Goal: Information Seeking & Learning: Learn about a topic

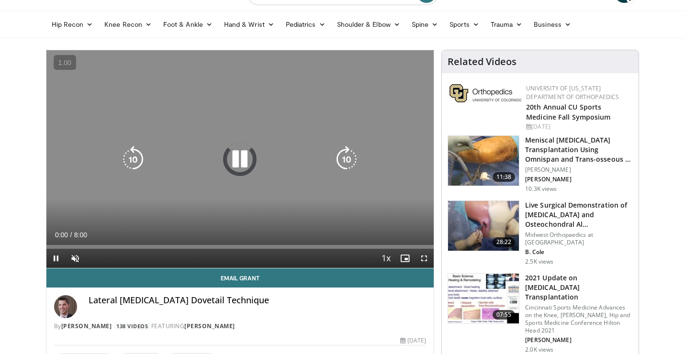
scroll to position [48, 0]
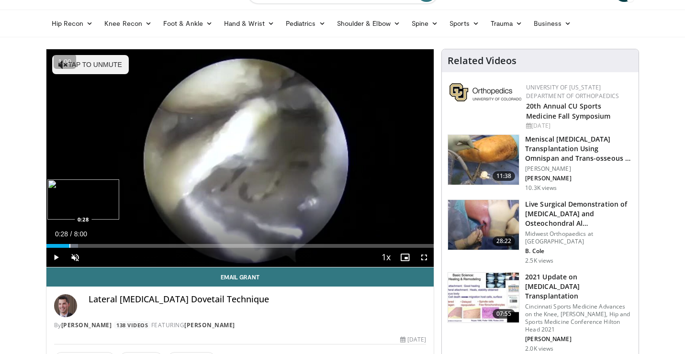
click at [69, 244] on div "Progress Bar" at bounding box center [69, 246] width 1 height 4
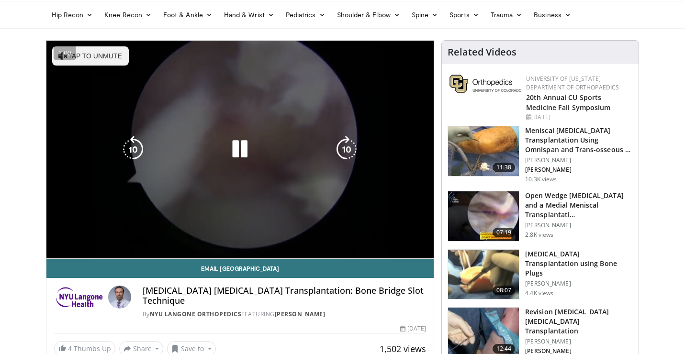
scroll to position [59, 0]
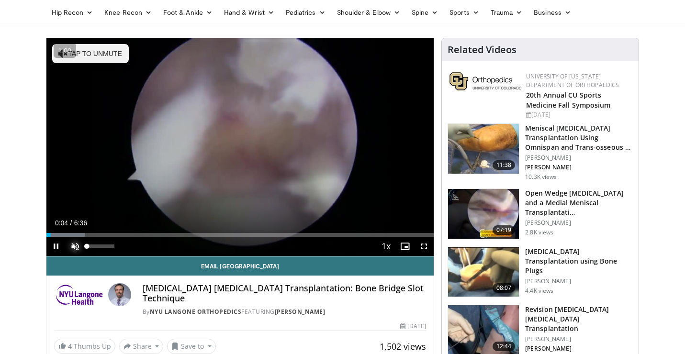
click at [75, 247] on span "Video Player" at bounding box center [75, 246] width 19 height 19
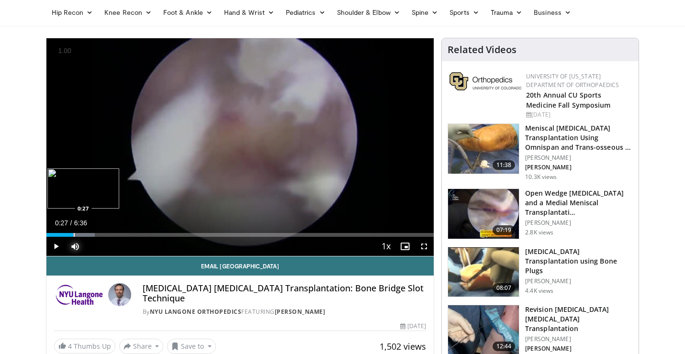
click at [74, 233] on div "Progress Bar" at bounding box center [74, 235] width 1 height 4
click at [87, 235] on div "Progress Bar" at bounding box center [87, 235] width 1 height 4
click at [58, 245] on span "Video Player" at bounding box center [55, 246] width 19 height 19
click at [58, 244] on span "Video Player" at bounding box center [55, 246] width 19 height 19
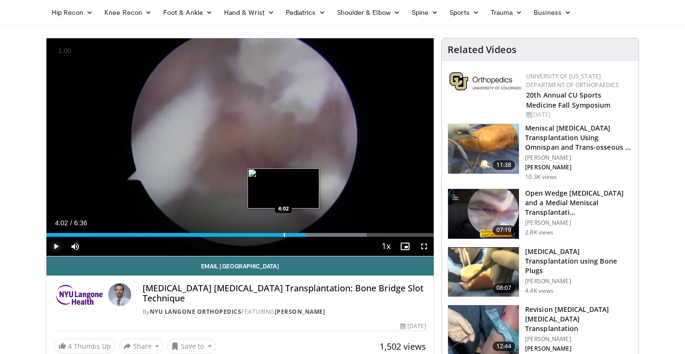
click at [283, 231] on div "Loaded : 82.63% 4:02 4:02" at bounding box center [239, 232] width 387 height 9
click at [273, 232] on div "Loaded : 82.63% 3:51 3:51" at bounding box center [239, 232] width 387 height 9
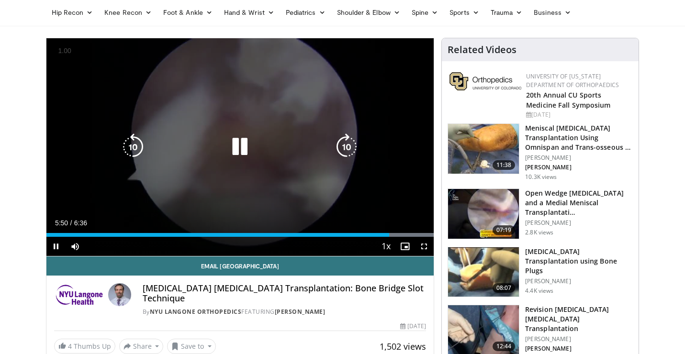
click at [242, 148] on icon "Video Player" at bounding box center [239, 146] width 27 height 27
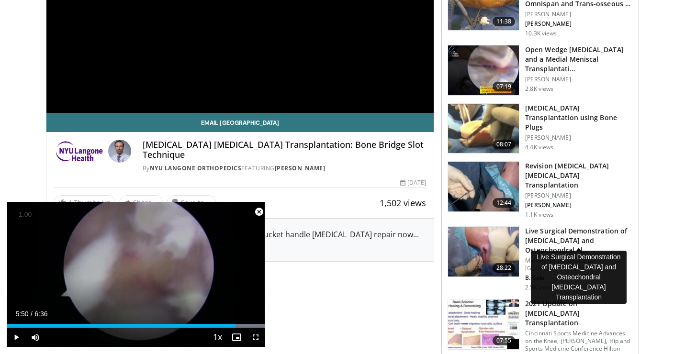
scroll to position [224, 0]
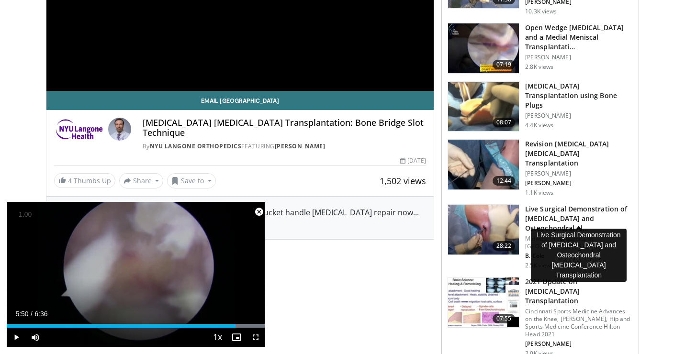
click at [584, 206] on h3 "Live Surgical Demonstration of [MEDICAL_DATA] and Osteochondral Al…" at bounding box center [579, 218] width 108 height 29
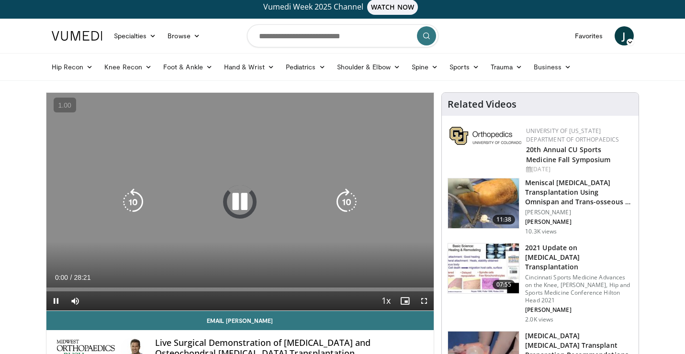
scroll to position [27, 0]
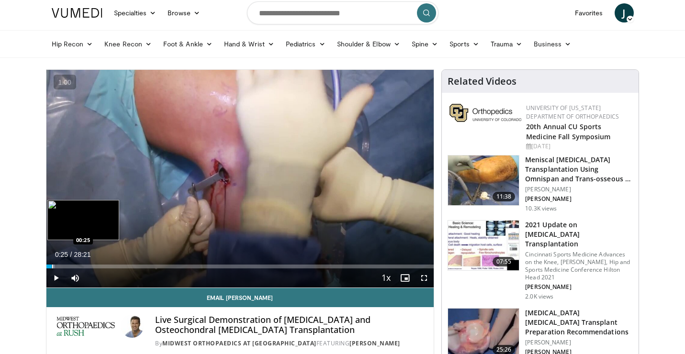
click at [52, 266] on div "Progress Bar" at bounding box center [52, 267] width 1 height 4
click at [58, 265] on div "Progress Bar" at bounding box center [58, 267] width 1 height 4
click at [74, 265] on div "Progress Bar" at bounding box center [74, 267] width 1 height 4
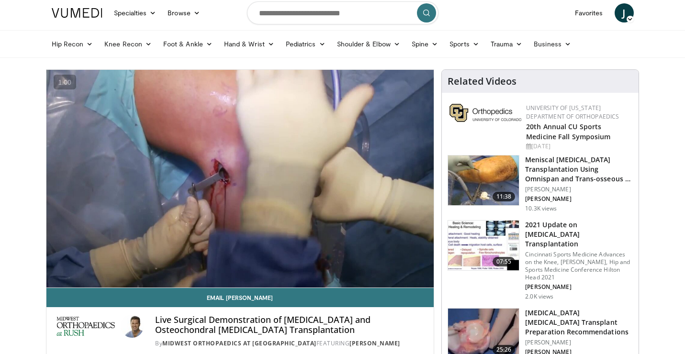
click at [72, 284] on div "Loaded : 8.82% 02:05 01:59" at bounding box center [239, 286] width 387 height 4
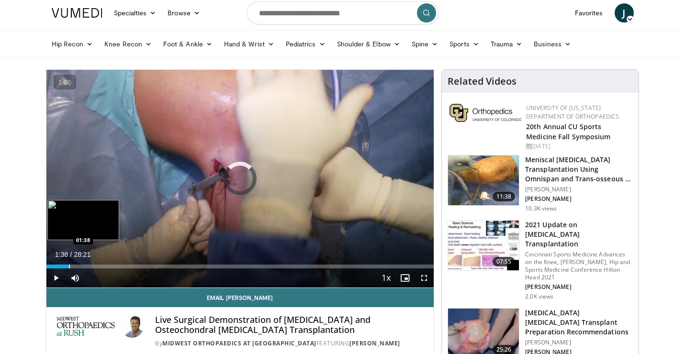
click at [69, 266] on div "Progress Bar" at bounding box center [69, 267] width 1 height 4
click at [65, 266] on div "Progress Bar" at bounding box center [65, 267] width 1 height 4
click at [69, 267] on div "Progress Bar" at bounding box center [69, 267] width 1 height 4
click at [68, 267] on div "Progress Bar" at bounding box center [68, 267] width 1 height 4
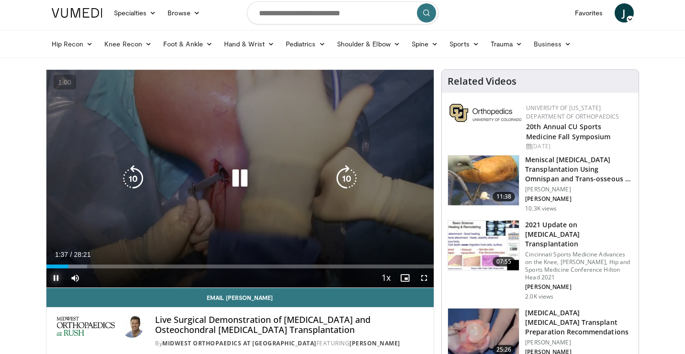
click at [55, 276] on span "Video Player" at bounding box center [55, 277] width 19 height 19
click at [240, 171] on icon "Video Player" at bounding box center [239, 178] width 27 height 27
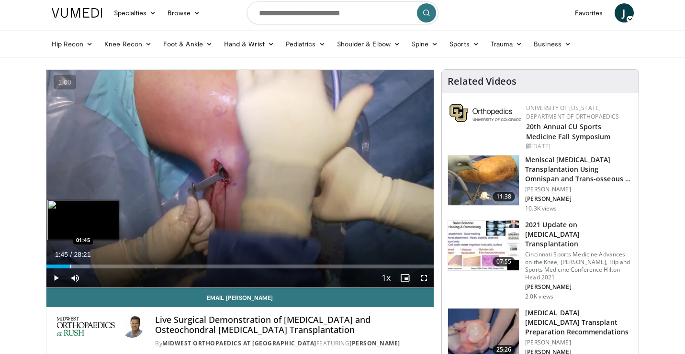
click at [70, 266] on div "Progress Bar" at bounding box center [70, 267] width 1 height 4
click at [75, 265] on div "Progress Bar" at bounding box center [75, 267] width 1 height 4
click at [74, 265] on div "Progress Bar" at bounding box center [74, 267] width 1 height 4
click at [67, 265] on div "Progress Bar" at bounding box center [67, 267] width 1 height 4
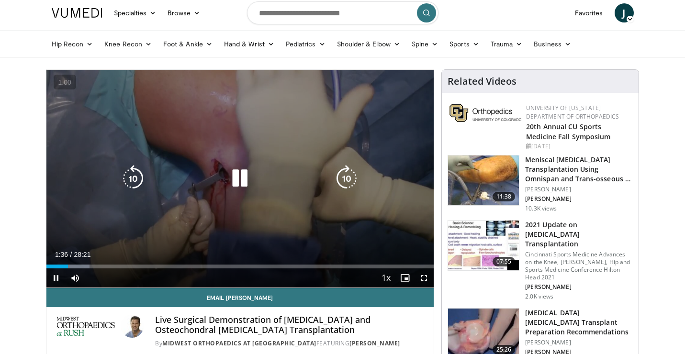
click at [61, 210] on div "10 seconds Tap to unmute" at bounding box center [239, 179] width 387 height 218
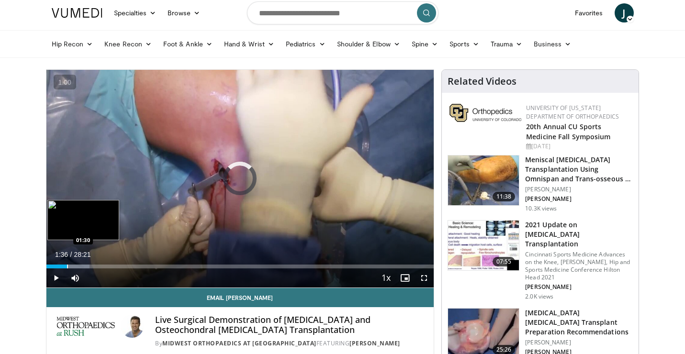
click at [67, 266] on div "Progress Bar" at bounding box center [67, 267] width 1 height 4
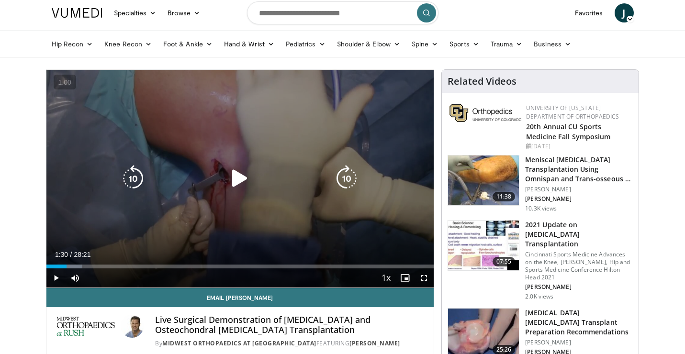
click at [237, 179] on icon "Video Player" at bounding box center [239, 178] width 27 height 27
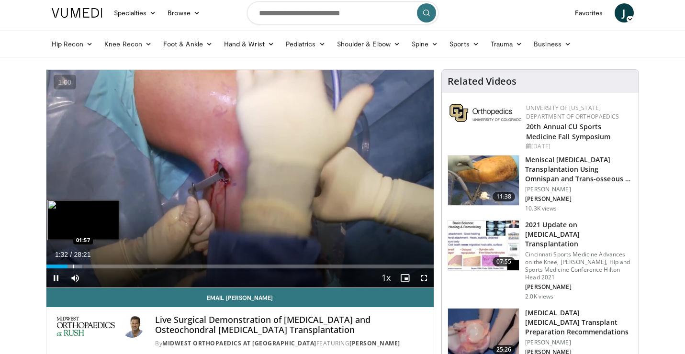
click at [73, 266] on div "Progress Bar" at bounding box center [73, 267] width 1 height 4
click at [76, 266] on div "Progress Bar" at bounding box center [76, 267] width 1 height 4
click at [72, 266] on div "Progress Bar" at bounding box center [72, 267] width 1 height 4
click at [75, 266] on div "Progress Bar" at bounding box center [75, 267] width 1 height 4
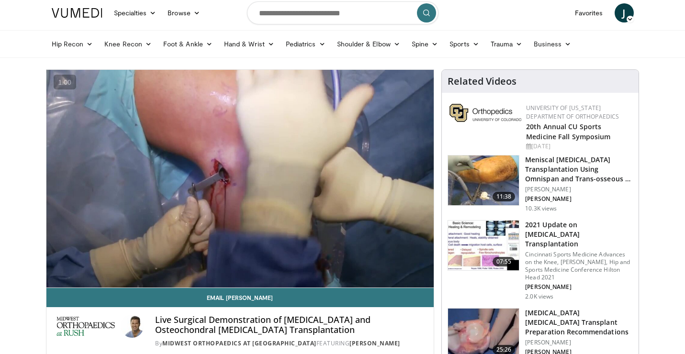
click at [77, 267] on video-js "**********" at bounding box center [239, 179] width 387 height 218
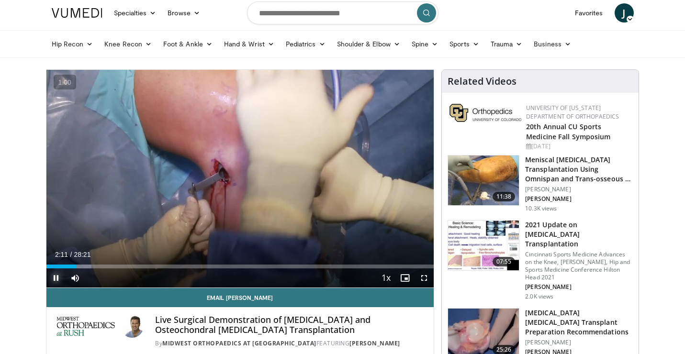
click at [57, 277] on span "Video Player" at bounding box center [55, 277] width 19 height 19
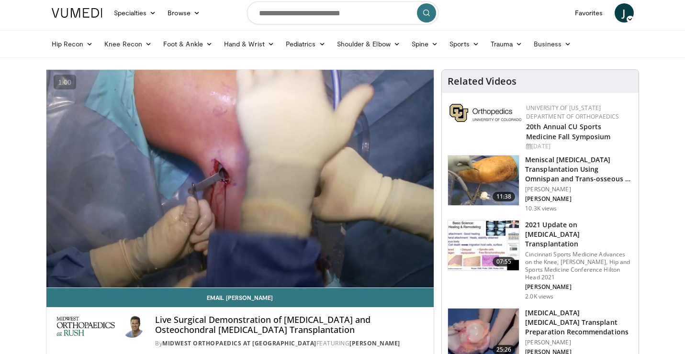
click at [57, 277] on div "10 seconds Tap to unmute" at bounding box center [239, 179] width 387 height 218
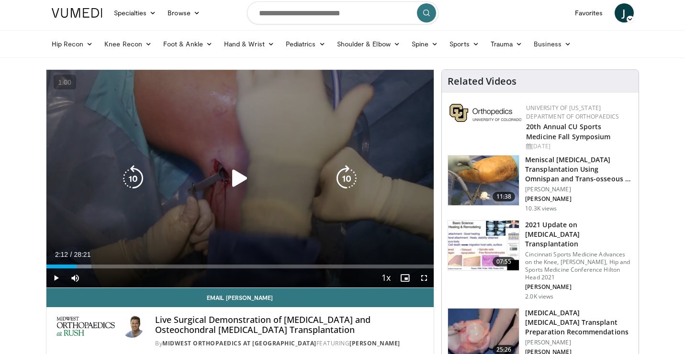
click at [237, 174] on icon "Video Player" at bounding box center [239, 178] width 27 height 27
click at [237, 176] on icon "Video Player" at bounding box center [239, 178] width 27 height 27
click at [233, 177] on icon "Video Player" at bounding box center [239, 178] width 27 height 27
click at [233, 170] on icon "Video Player" at bounding box center [239, 178] width 27 height 27
click at [229, 190] on icon "Video Player" at bounding box center [239, 178] width 27 height 27
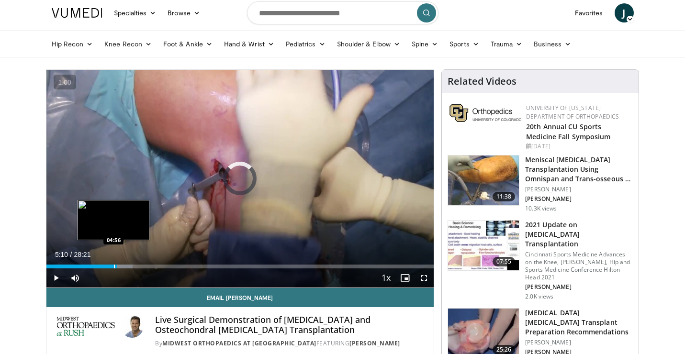
click at [114, 267] on div "Progress Bar" at bounding box center [114, 267] width 1 height 4
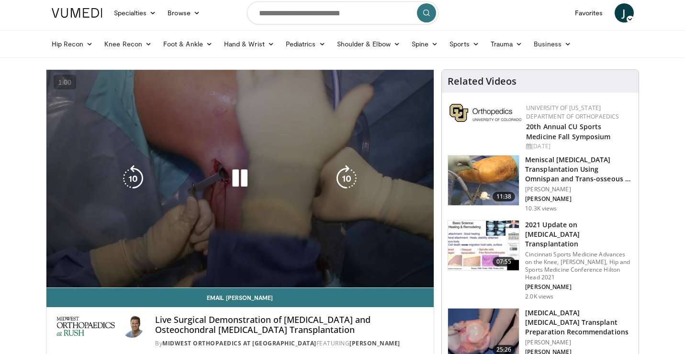
click at [113, 267] on div "10 seconds Tap to unmute" at bounding box center [239, 179] width 387 height 218
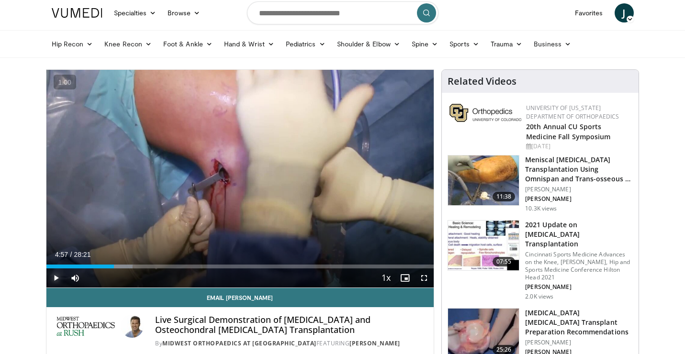
click at [57, 278] on span "Video Player" at bounding box center [55, 277] width 19 height 19
click at [106, 264] on div "Loaded : 22.29% 05:01 04:26" at bounding box center [239, 263] width 387 height 9
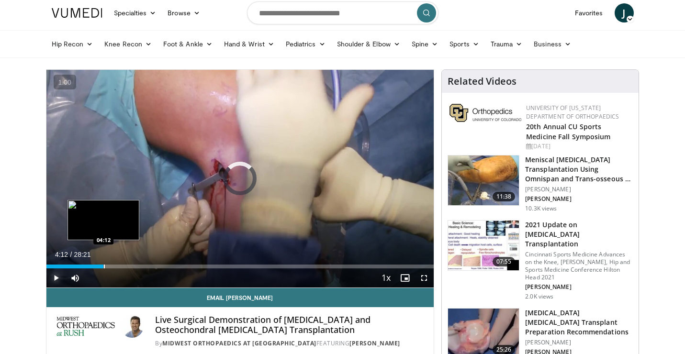
click at [104, 268] on div "Progress Bar" at bounding box center [104, 267] width 1 height 4
click at [97, 266] on div "Progress Bar" at bounding box center [97, 267] width 1 height 4
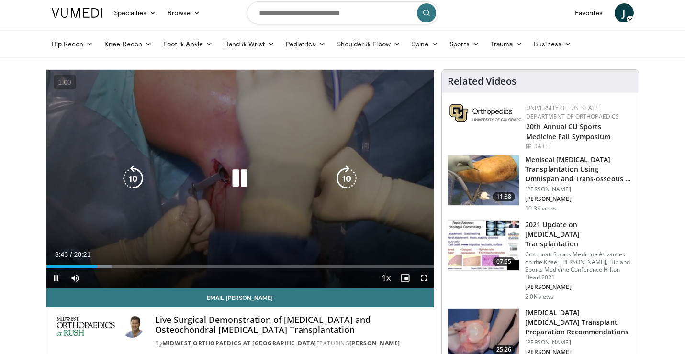
click at [105, 231] on div "10 seconds Tap to unmute" at bounding box center [239, 179] width 387 height 218
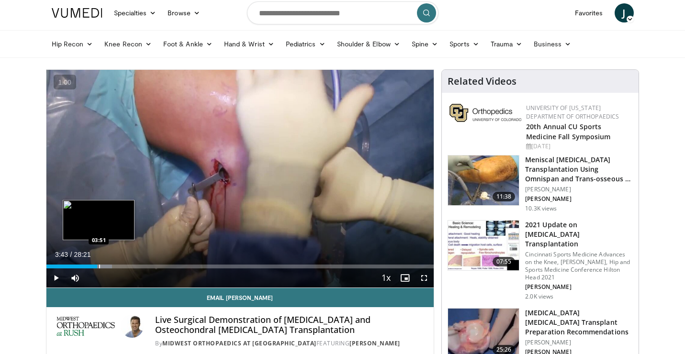
click at [98, 265] on div "Loaded : 17.01% 03:43 03:51" at bounding box center [239, 267] width 387 height 4
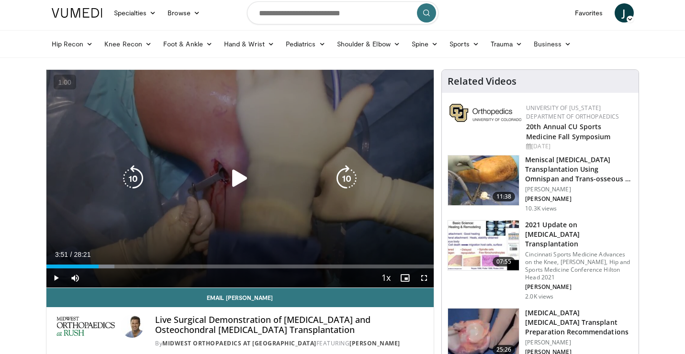
click at [254, 178] on div "Video Player" at bounding box center [239, 178] width 232 height 19
click at [233, 177] on icon "Video Player" at bounding box center [239, 178] width 27 height 27
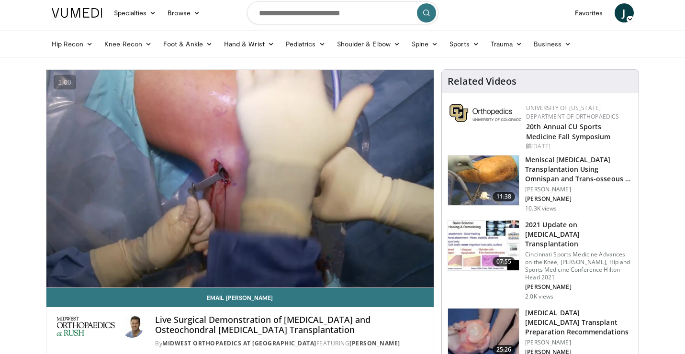
click at [329, 223] on div "10 seconds Tap to unmute" at bounding box center [239, 179] width 387 height 218
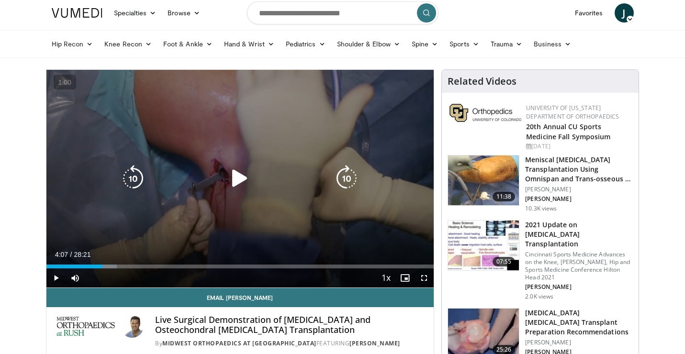
click at [131, 203] on div "10 seconds Tap to unmute" at bounding box center [239, 179] width 387 height 218
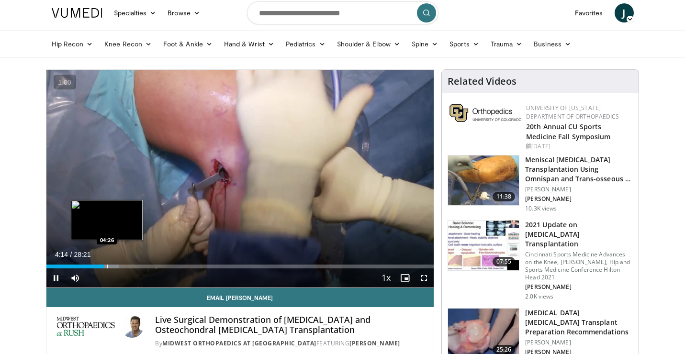
click at [107, 266] on div "Progress Bar" at bounding box center [107, 267] width 1 height 4
click at [111, 268] on div "Progress Bar" at bounding box center [111, 267] width 1 height 4
click at [116, 266] on div "Progress Bar" at bounding box center [116, 267] width 1 height 4
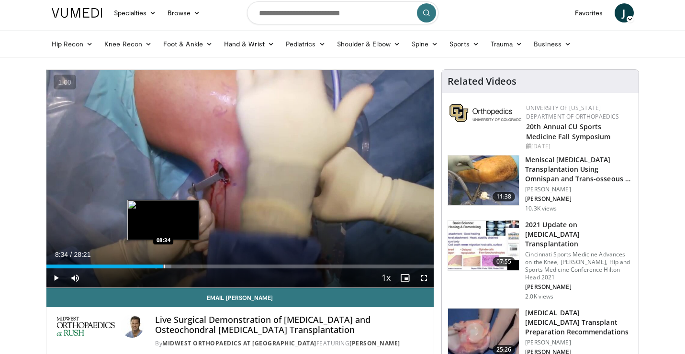
click at [164, 265] on div "Progress Bar" at bounding box center [164, 267] width 1 height 4
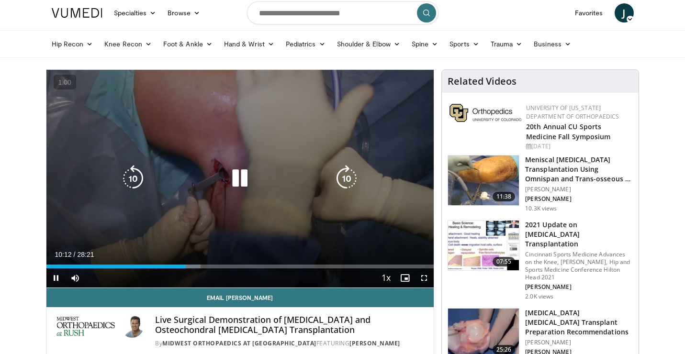
click at [358, 238] on div "10 seconds Tap to unmute" at bounding box center [239, 179] width 387 height 218
click at [232, 170] on icon "Video Player" at bounding box center [239, 178] width 27 height 27
click at [347, 180] on icon "Video Player" at bounding box center [346, 178] width 27 height 27
click at [219, 234] on div "10 seconds Tap to unmute" at bounding box center [239, 179] width 387 height 218
click at [242, 184] on icon "Video Player" at bounding box center [239, 178] width 27 height 27
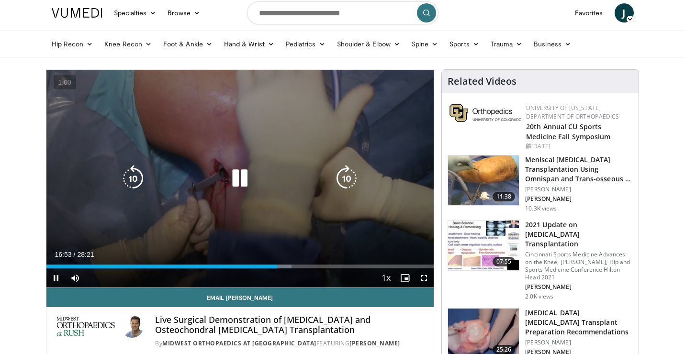
click at [251, 180] on icon "Video Player" at bounding box center [239, 178] width 27 height 27
click at [246, 181] on icon "Video Player" at bounding box center [239, 178] width 27 height 27
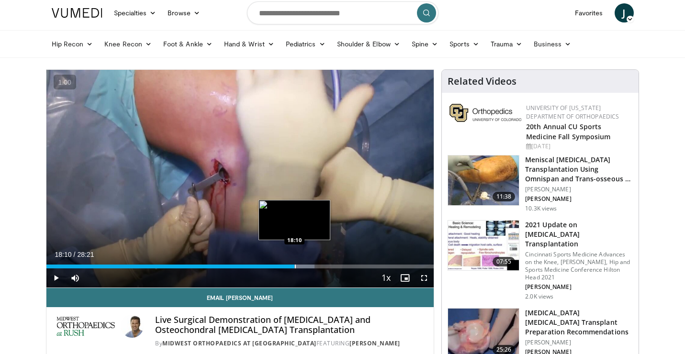
click at [295, 265] on div "Progress Bar" at bounding box center [295, 267] width 1 height 4
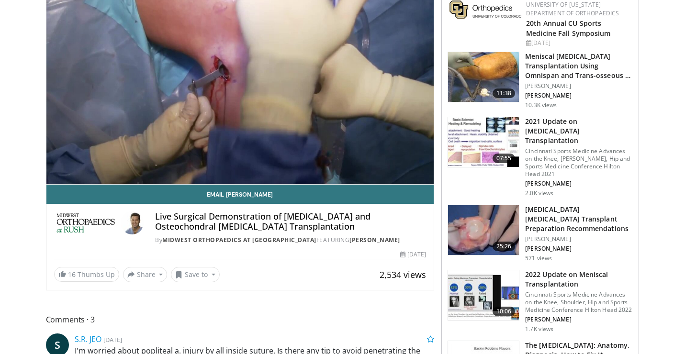
scroll to position [132, 0]
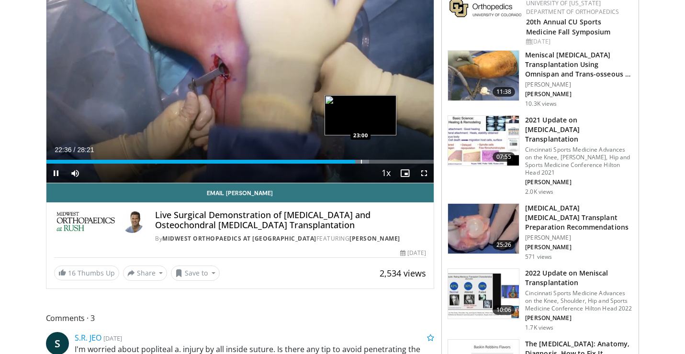
click at [361, 161] on div "Progress Bar" at bounding box center [361, 162] width 1 height 4
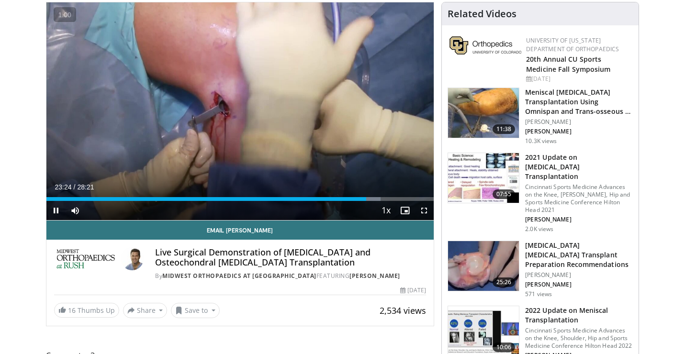
scroll to position [92, 0]
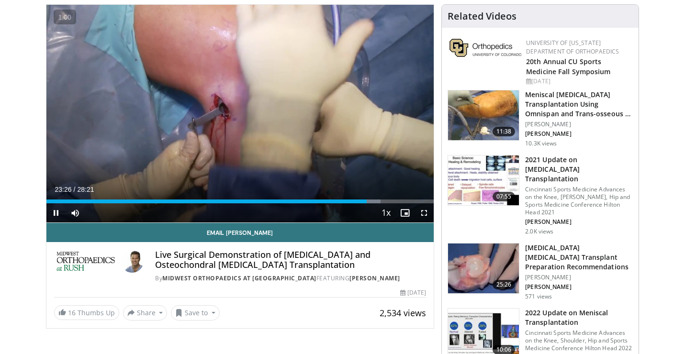
click at [296, 216] on div "Current Time 23:26 / Duration 28:21 Pause Skip Backward Skip Forward Mute 0% Lo…" at bounding box center [239, 212] width 387 height 19
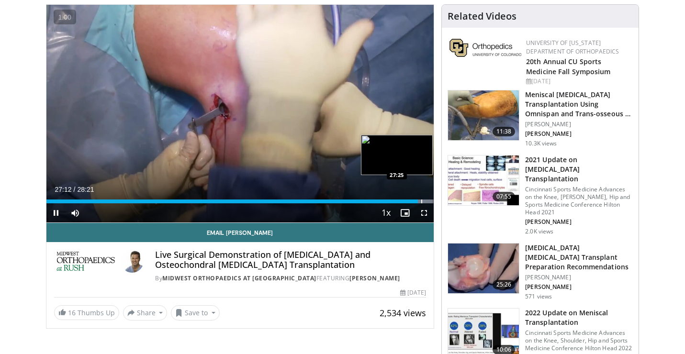
click at [421, 201] on div "Progress Bar" at bounding box center [421, 201] width 1 height 4
click at [424, 201] on div "Progress Bar" at bounding box center [424, 201] width 1 height 4
click at [427, 202] on div "Progress Bar" at bounding box center [427, 201] width 1 height 4
click at [429, 202] on div "Progress Bar" at bounding box center [429, 201] width 1 height 4
click at [430, 202] on div "Progress Bar" at bounding box center [430, 201] width 1 height 4
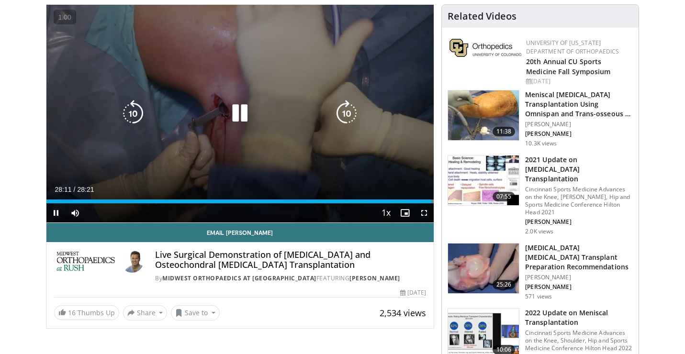
click at [246, 113] on icon "Video Player" at bounding box center [239, 113] width 27 height 27
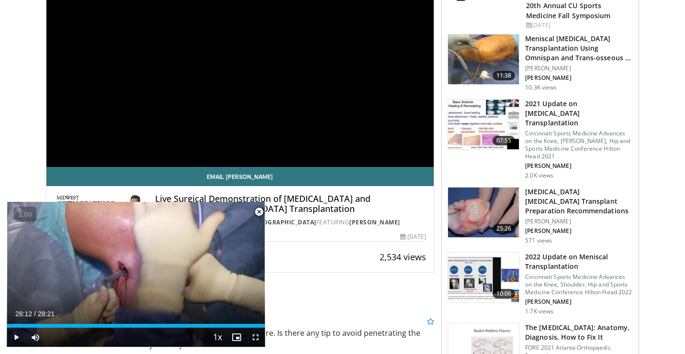
scroll to position [147, 0]
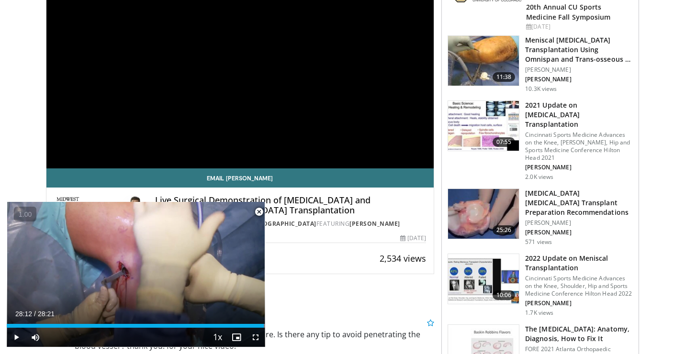
click at [566, 188] on h3 "[MEDICAL_DATA] [MEDICAL_DATA] Transplant Preparation Recommendations" at bounding box center [579, 202] width 108 height 29
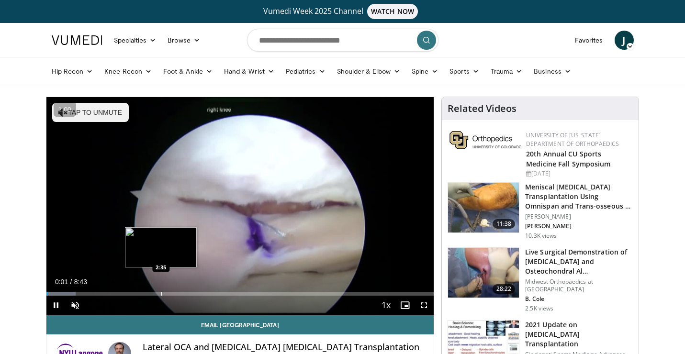
click at [161, 292] on div "Progress Bar" at bounding box center [161, 294] width 1 height 4
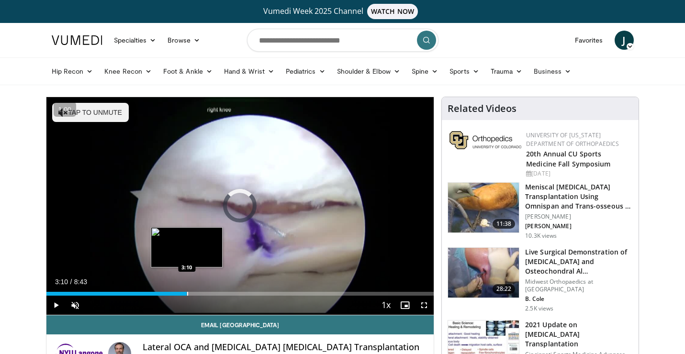
click at [187, 293] on div "Progress Bar" at bounding box center [187, 294] width 1 height 4
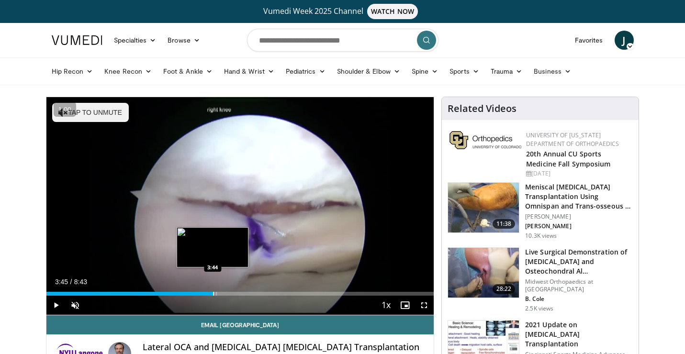
click at [213, 290] on div "Loaded : 43.97% 3:45 3:44" at bounding box center [239, 291] width 387 height 9
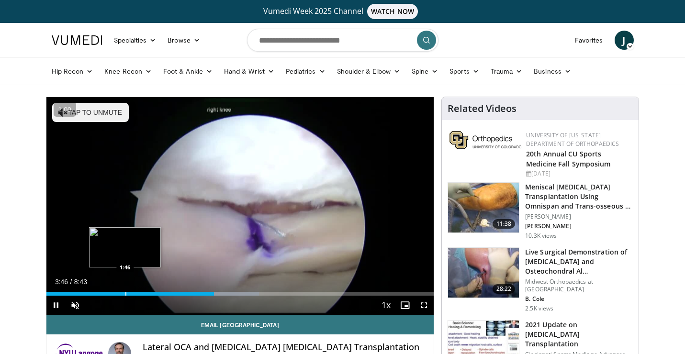
click at [125, 288] on div "Loaded : 54.93% 3:46 1:46" at bounding box center [239, 291] width 387 height 9
click at [115, 293] on div "Progress Bar" at bounding box center [115, 294] width 1 height 4
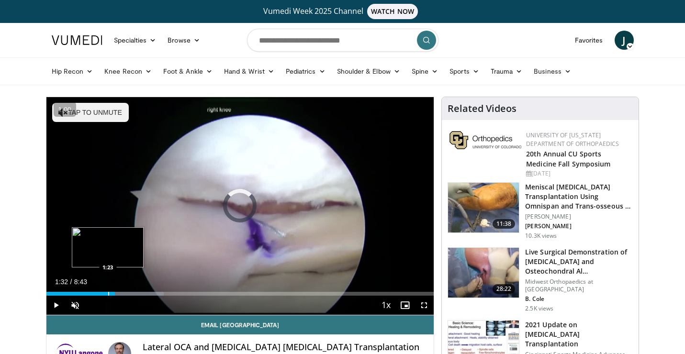
click at [108, 293] on div "Loaded : 30.30% 1:32 1:23" at bounding box center [239, 294] width 387 height 4
click at [98, 294] on div "Progress Bar" at bounding box center [98, 294] width 1 height 4
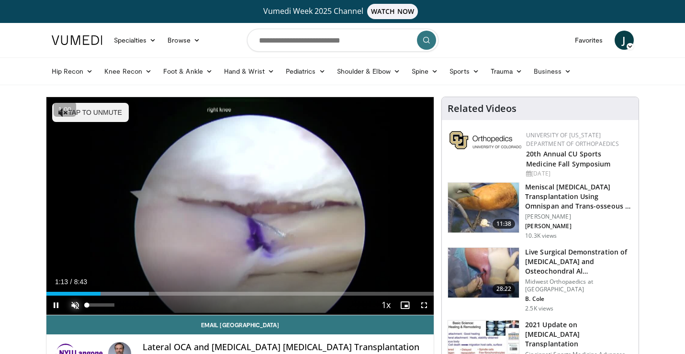
click at [76, 304] on span "Video Player" at bounding box center [75, 305] width 19 height 19
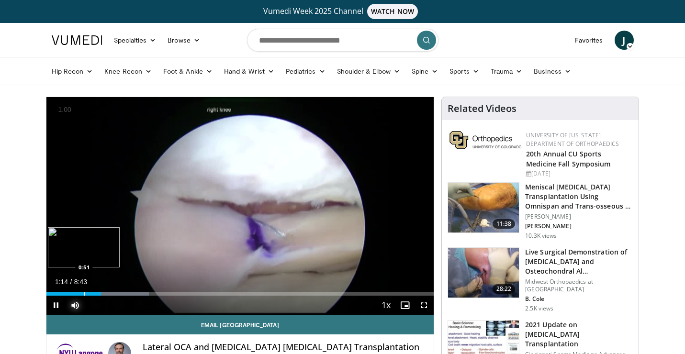
click at [84, 294] on div "Progress Bar" at bounding box center [84, 294] width 1 height 4
click at [88, 294] on div "Progress Bar" at bounding box center [88, 294] width 1 height 4
click at [95, 292] on div "Progress Bar" at bounding box center [95, 294] width 1 height 4
click at [56, 306] on span "Video Player" at bounding box center [55, 305] width 19 height 19
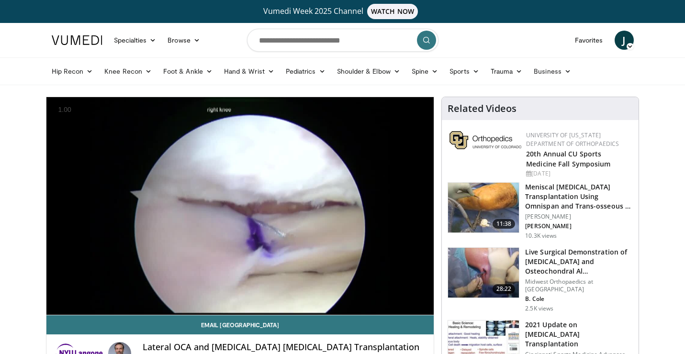
click at [56, 306] on div "10 seconds Tap to unmute" at bounding box center [239, 206] width 387 height 218
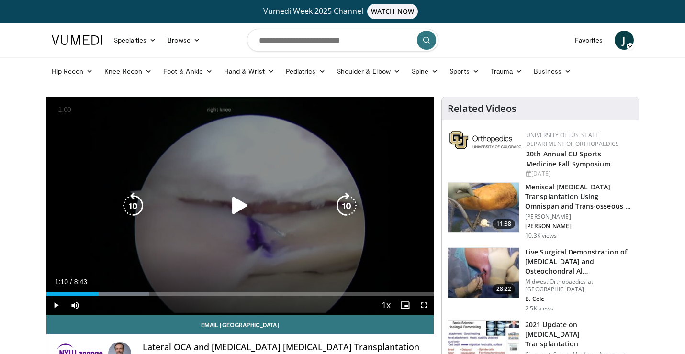
click at [226, 220] on div "10 seconds Tap to unmute" at bounding box center [239, 206] width 387 height 218
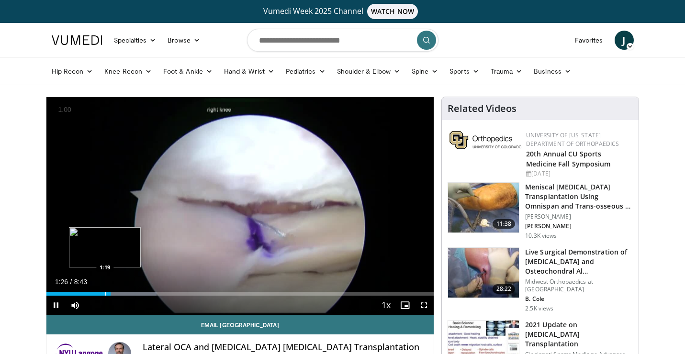
click at [105, 294] on div "Progress Bar" at bounding box center [105, 294] width 1 height 4
click at [100, 294] on div "Loaded : 28.41% 1:13 1:14" at bounding box center [239, 294] width 387 height 4
click at [95, 292] on div "Progress Bar" at bounding box center [95, 294] width 1 height 4
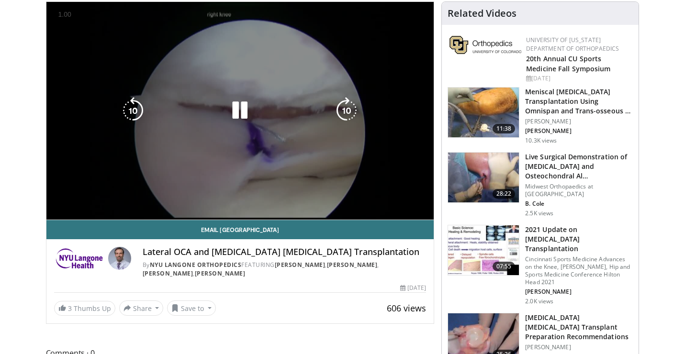
scroll to position [96, 0]
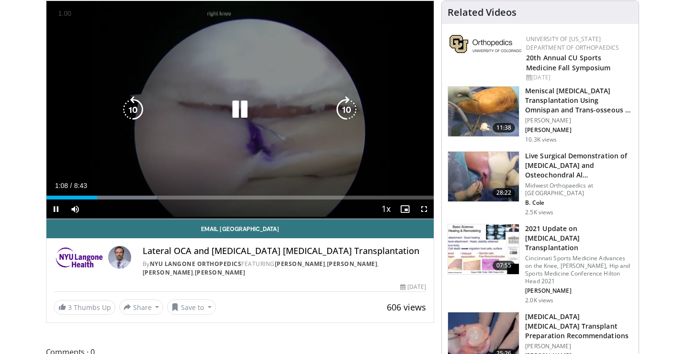
click at [240, 103] on icon "Video Player" at bounding box center [239, 109] width 27 height 27
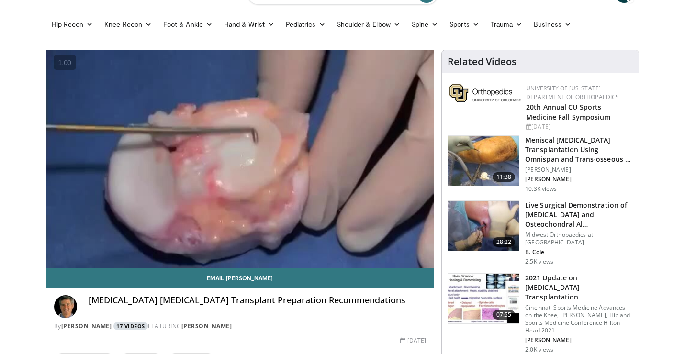
scroll to position [45, 0]
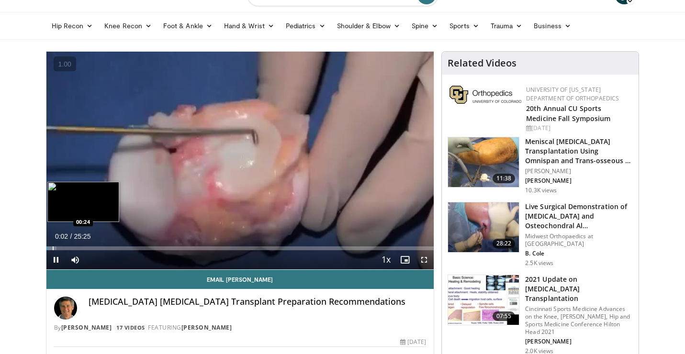
click at [53, 248] on div "Progress Bar" at bounding box center [53, 248] width 1 height 4
click at [64, 248] on div "Progress Bar" at bounding box center [64, 248] width 1 height 4
click at [73, 246] on div "Progress Bar" at bounding box center [73, 248] width 1 height 4
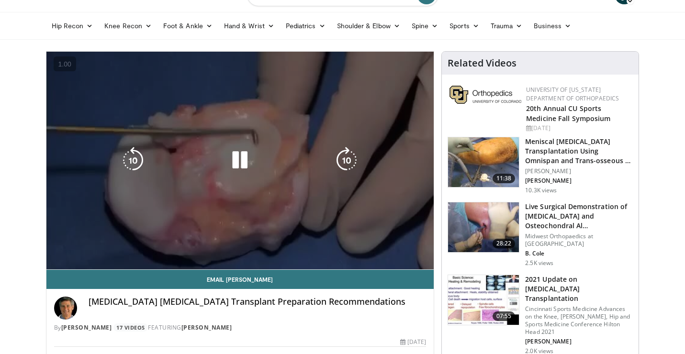
click at [54, 264] on div "10 seconds Tap to unmute" at bounding box center [239, 161] width 387 height 218
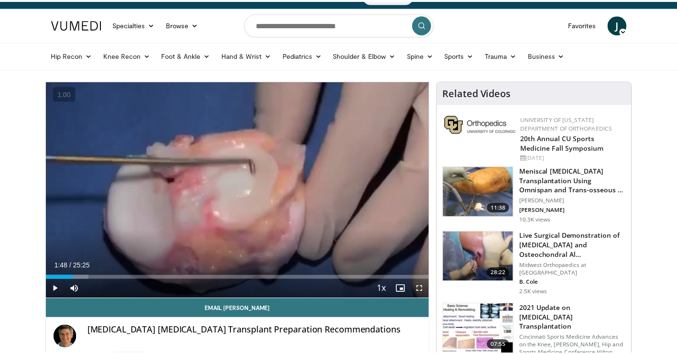
scroll to position [9, 0]
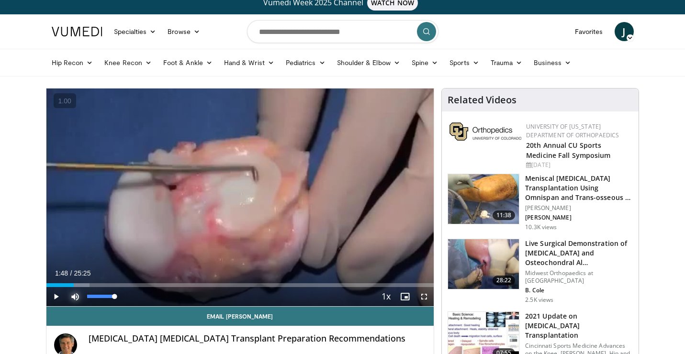
click at [78, 295] on span "Video Player" at bounding box center [75, 296] width 19 height 19
click at [53, 296] on span "Video Player" at bounding box center [55, 296] width 19 height 19
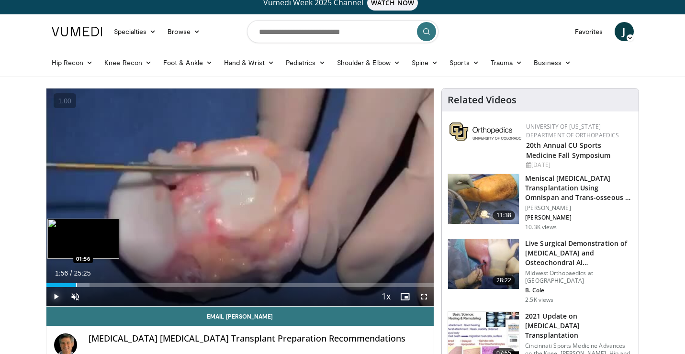
click at [76, 281] on div "Loaded : 11.12% 01:49 01:56" at bounding box center [239, 282] width 387 height 9
click at [83, 282] on div "Loaded : 11.12% 01:57 02:24" at bounding box center [239, 282] width 387 height 9
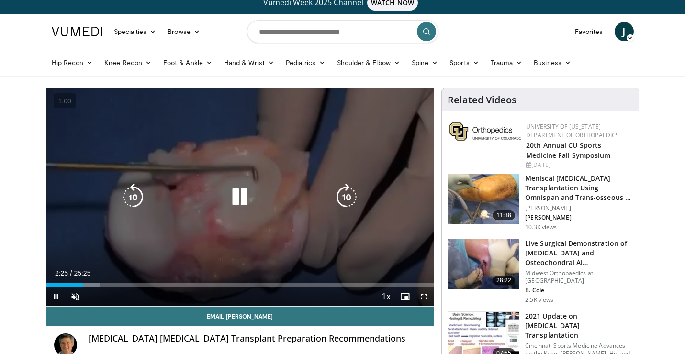
click at [86, 282] on video-js "**********" at bounding box center [239, 197] width 387 height 218
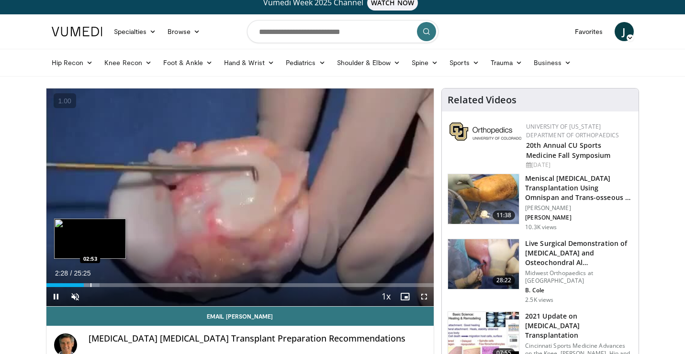
click at [90, 286] on div "Progress Bar" at bounding box center [90, 285] width 1 height 4
click at [95, 286] on video-js "**********" at bounding box center [239, 197] width 387 height 218
click at [95, 284] on div "Progress Bar" at bounding box center [95, 285] width 1 height 4
click at [102, 286] on div "Progress Bar" at bounding box center [102, 285] width 1 height 4
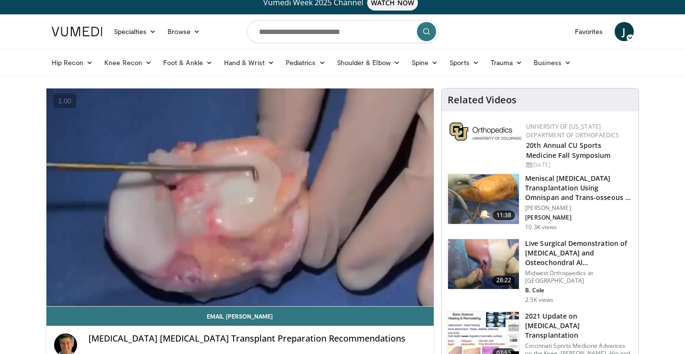
click at [105, 286] on div "10 seconds Tap to unmute" at bounding box center [239, 197] width 387 height 218
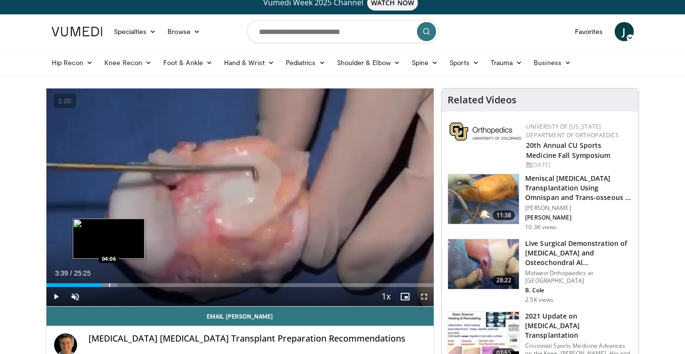
click at [109, 285] on div "Progress Bar" at bounding box center [109, 285] width 1 height 4
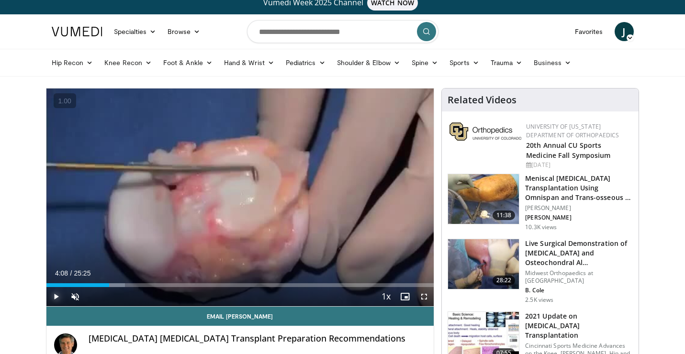
click at [54, 295] on span "Video Player" at bounding box center [55, 296] width 19 height 19
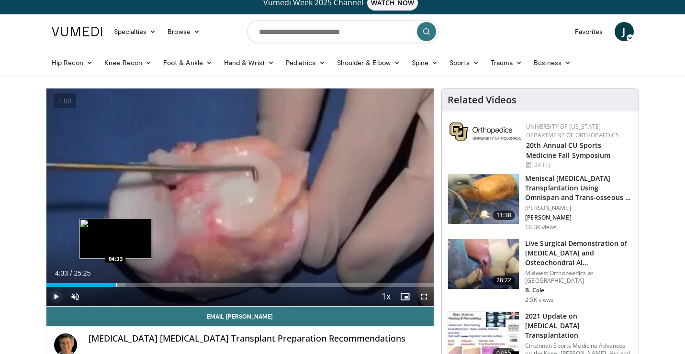
click at [115, 281] on div "Loaded : 20.29% 04:09 04:33" at bounding box center [239, 282] width 387 height 9
click at [126, 285] on div "Loaded : 22.25% 04:34 05:18" at bounding box center [239, 285] width 387 height 4
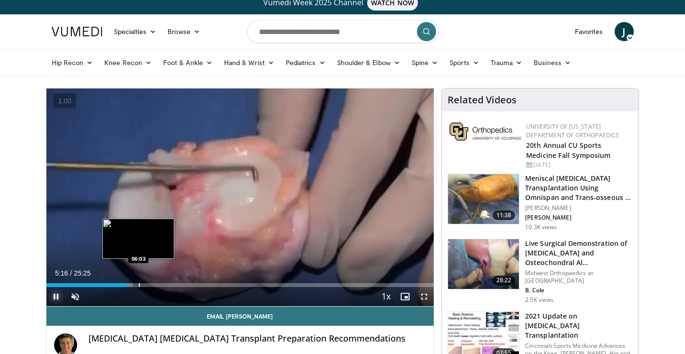
click at [139, 286] on div "Progress Bar" at bounding box center [139, 285] width 1 height 4
click at [149, 287] on div "Progress Bar" at bounding box center [149, 285] width 1 height 4
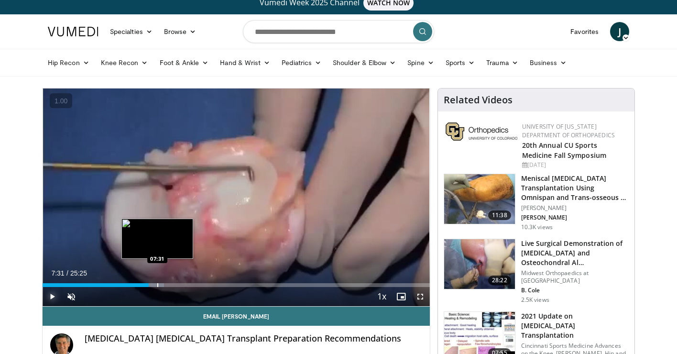
click at [157, 283] on div "Progress Bar" at bounding box center [157, 285] width 1 height 4
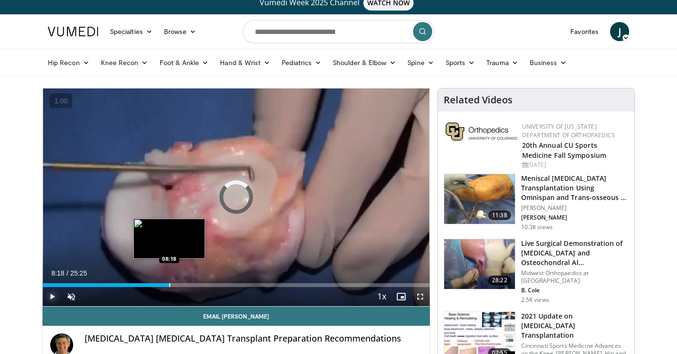
click at [169, 285] on div "Progress Bar" at bounding box center [169, 285] width 1 height 4
click at [177, 287] on div "Progress Bar" at bounding box center [177, 285] width 1 height 4
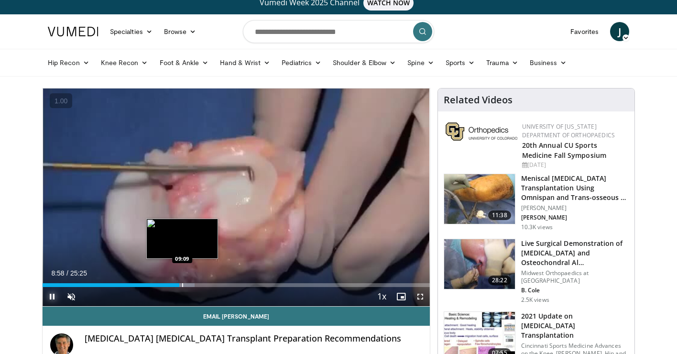
click at [182, 282] on div "Loaded : 39.28% 08:58 09:09" at bounding box center [236, 282] width 387 height 9
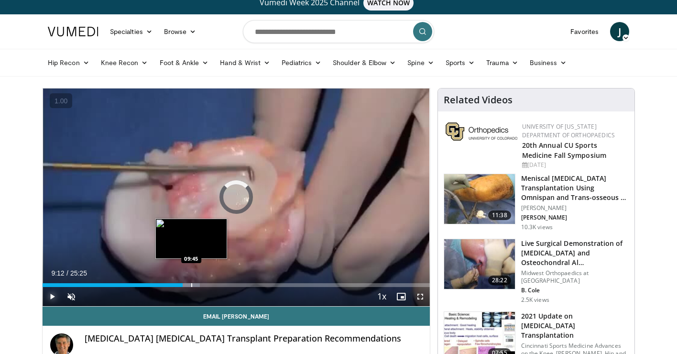
click at [191, 286] on div "Progress Bar" at bounding box center [191, 285] width 1 height 4
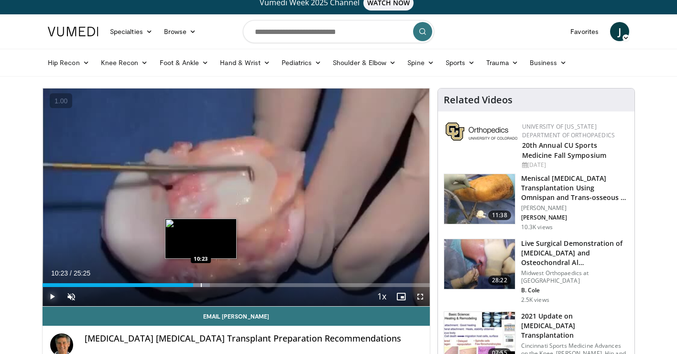
click at [201, 285] on div "Progress Bar" at bounding box center [201, 285] width 1 height 4
click at [214, 285] on div "Progress Bar" at bounding box center [206, 285] width 24 height 4
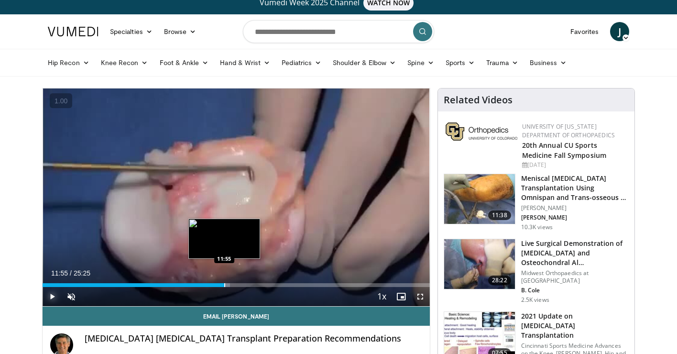
click at [224, 285] on div "Progress Bar" at bounding box center [224, 285] width 1 height 4
click at [237, 286] on div "Progress Bar" at bounding box center [237, 285] width 1 height 4
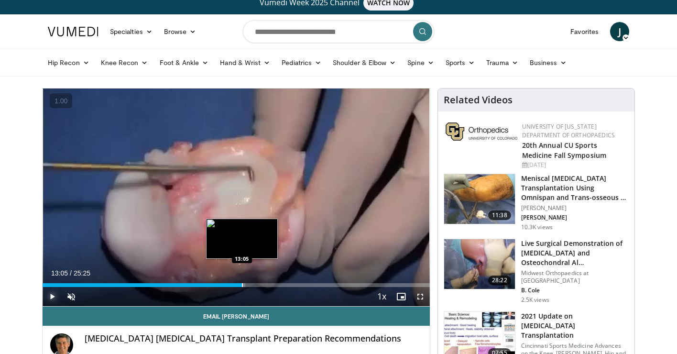
click at [242, 286] on div "Progress Bar" at bounding box center [242, 285] width 1 height 4
click at [248, 284] on div "Progress Bar" at bounding box center [248, 285] width 1 height 4
click at [252, 285] on div "Progress Bar" at bounding box center [252, 285] width 1 height 4
click at [261, 285] on div "Progress Bar" at bounding box center [261, 285] width 1 height 4
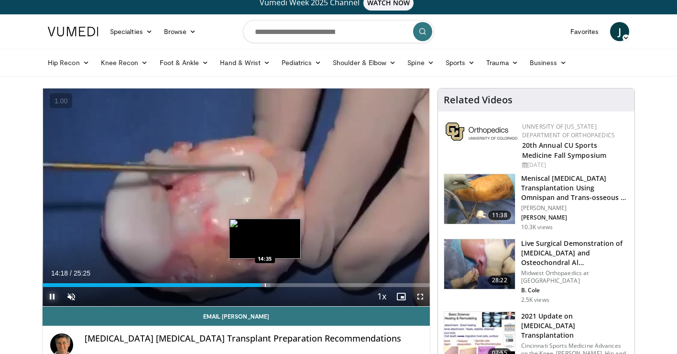
click at [265, 284] on div "Progress Bar" at bounding box center [265, 285] width 1 height 4
click at [272, 284] on div "Progress Bar" at bounding box center [272, 285] width 1 height 4
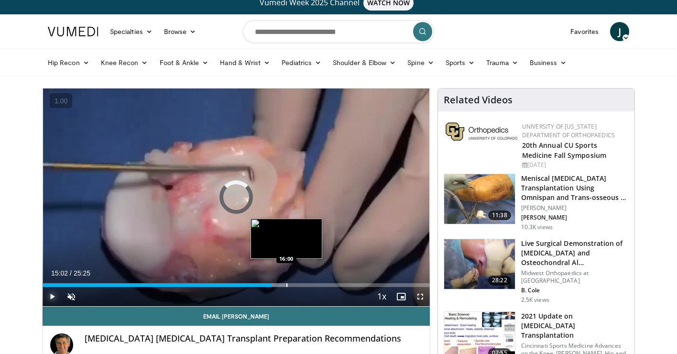
click at [287, 286] on div "Progress Bar" at bounding box center [287, 285] width 1 height 4
click at [298, 286] on div "Loaded : 0.00% 16:43 16:45" at bounding box center [236, 285] width 387 height 4
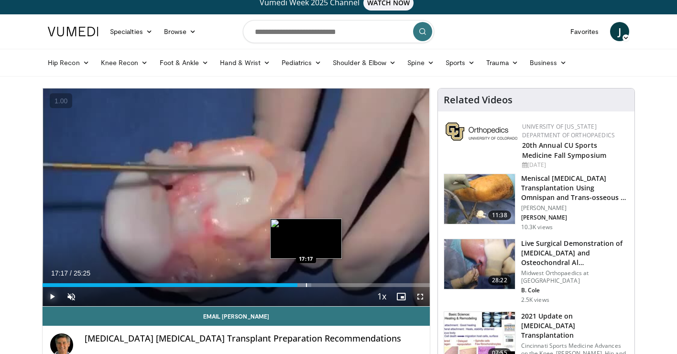
click at [306, 285] on div "Progress Bar" at bounding box center [306, 285] width 1 height 4
click at [317, 286] on div "Progress Bar" at bounding box center [317, 285] width 1 height 4
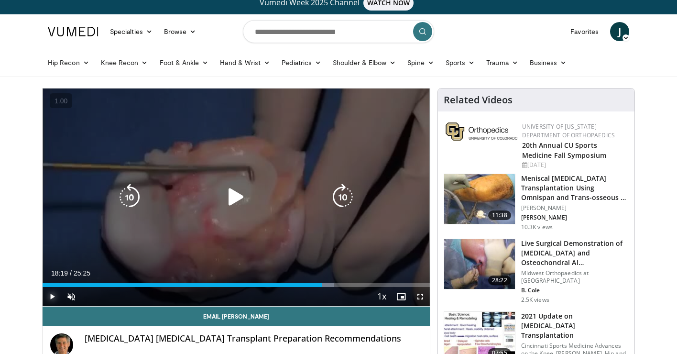
click at [321, 284] on div "Progress Bar" at bounding box center [322, 285] width 24 height 4
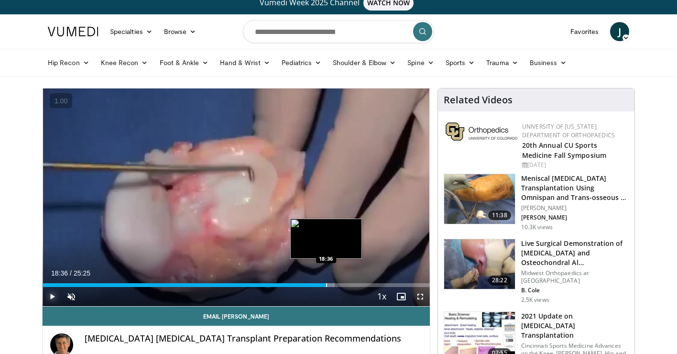
click at [326, 283] on div "Progress Bar" at bounding box center [326, 285] width 1 height 4
click at [333, 284] on div "Progress Bar" at bounding box center [333, 285] width 1 height 4
click at [339, 285] on div "Progress Bar" at bounding box center [339, 285] width 1 height 4
click at [344, 285] on div "Progress Bar" at bounding box center [344, 285] width 1 height 4
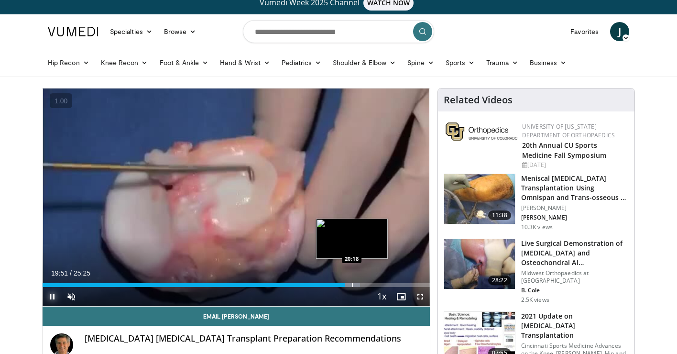
click at [352, 284] on div "Progress Bar" at bounding box center [352, 285] width 1 height 4
click at [359, 283] on div "Progress Bar" at bounding box center [359, 285] width 1 height 4
click at [367, 284] on div "Progress Bar" at bounding box center [367, 285] width 1 height 4
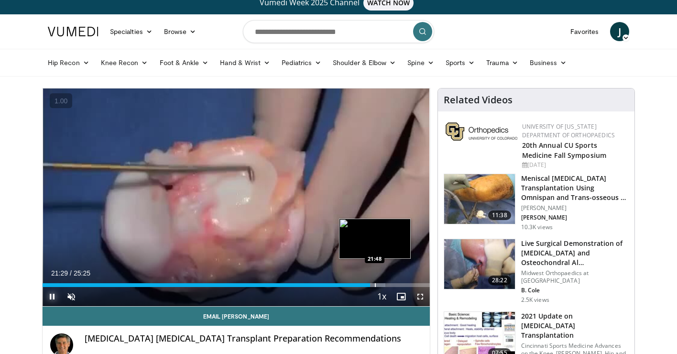
click at [375, 283] on div "Progress Bar" at bounding box center [375, 285] width 1 height 4
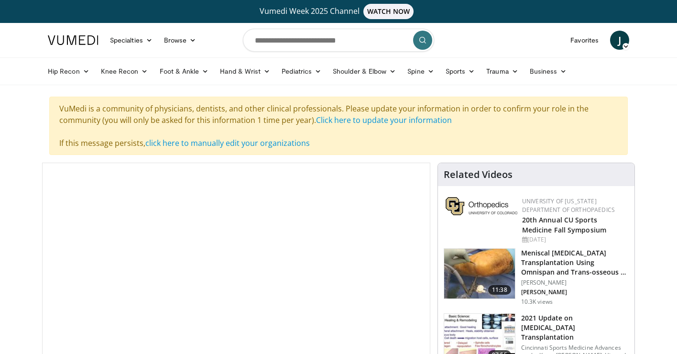
scroll to position [147, 0]
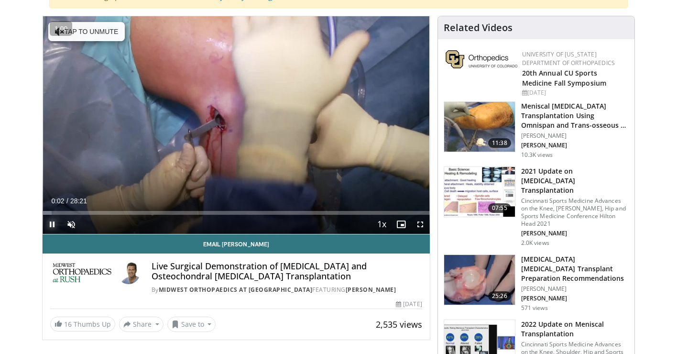
click at [48, 222] on span "Video Player" at bounding box center [52, 224] width 19 height 19
